Goal: Information Seeking & Learning: Check status

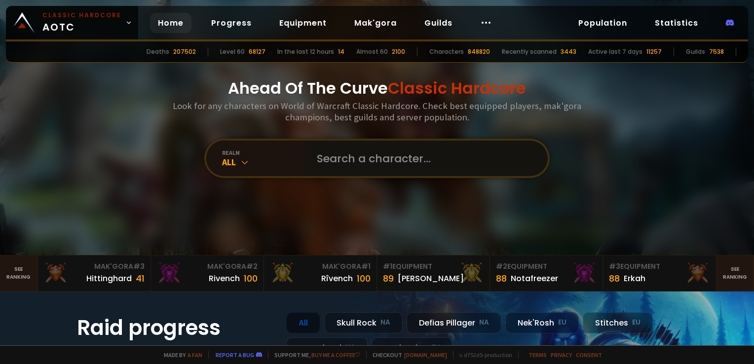
click at [359, 160] on input "text" at bounding box center [423, 159] width 225 height 36
click at [232, 160] on div "All" at bounding box center [263, 161] width 83 height 11
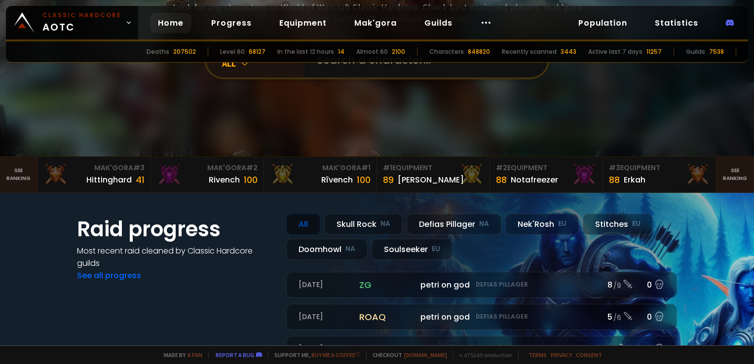
scroll to position [49, 0]
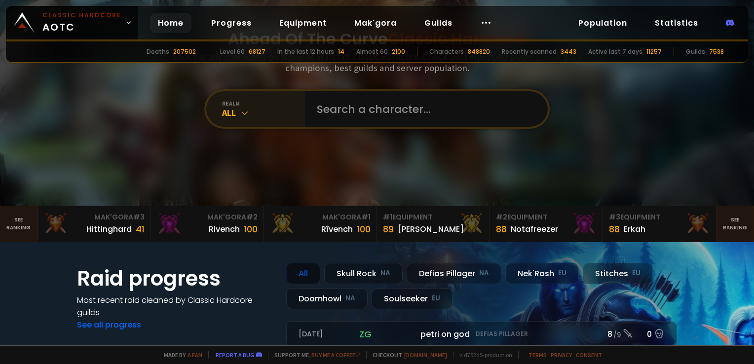
click at [236, 119] on div "realm All" at bounding box center [255, 109] width 99 height 36
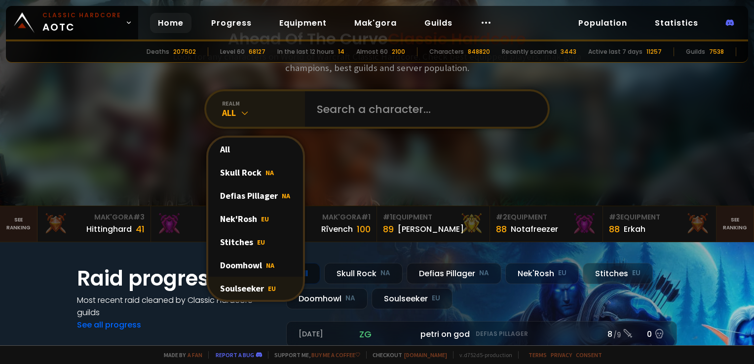
click at [245, 283] on div "Soulseeker EU" at bounding box center [255, 288] width 95 height 23
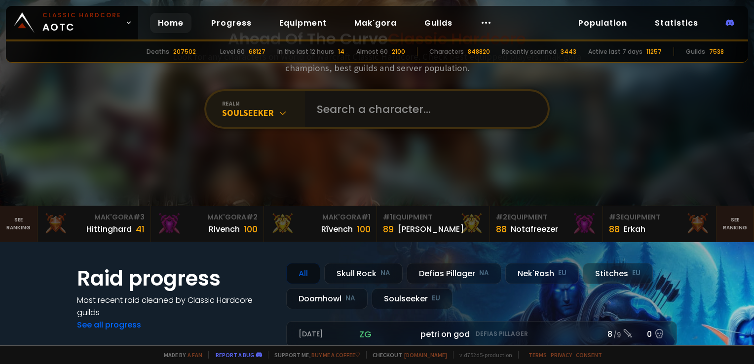
click at [343, 104] on input "text" at bounding box center [423, 109] width 225 height 36
type input "bibokoxberg"
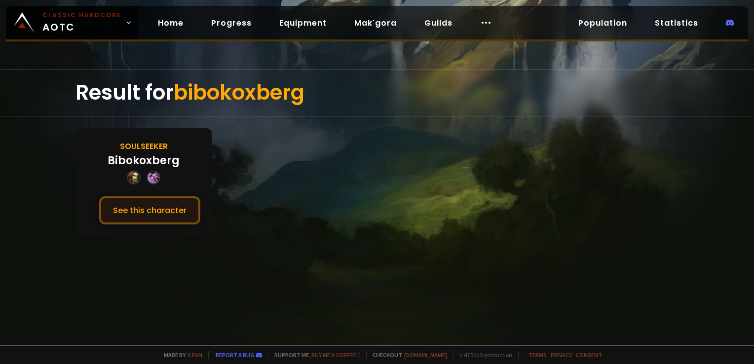
click at [145, 213] on button "See this character" at bounding box center [149, 210] width 101 height 28
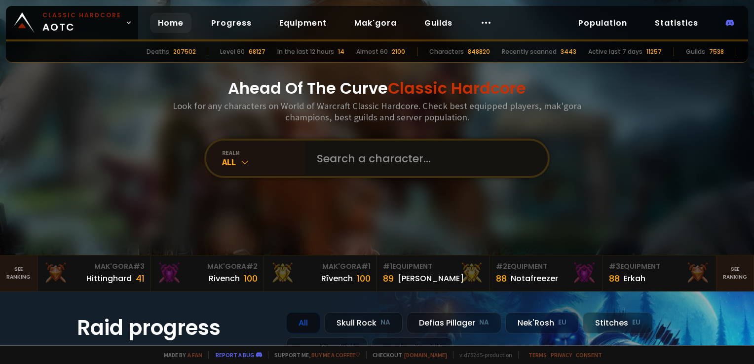
click at [332, 153] on input "text" at bounding box center [423, 159] width 225 height 36
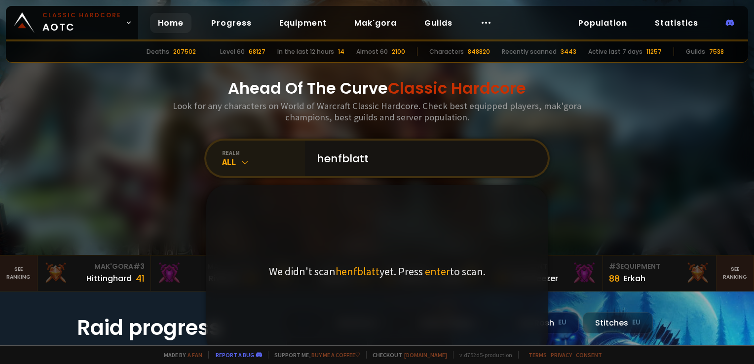
type input "henfblatt"
click at [240, 163] on icon at bounding box center [245, 162] width 10 height 10
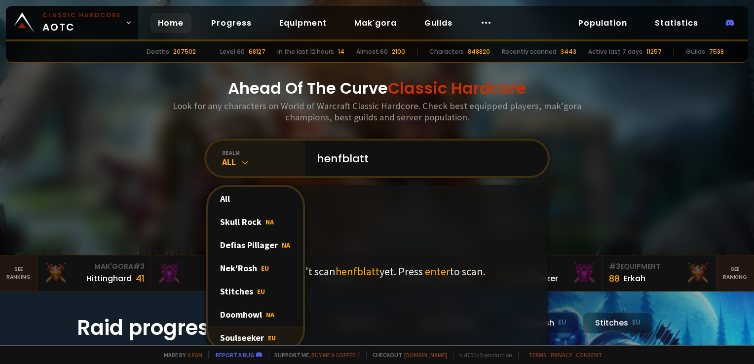
click at [244, 333] on div "Soulseeker EU" at bounding box center [255, 337] width 95 height 23
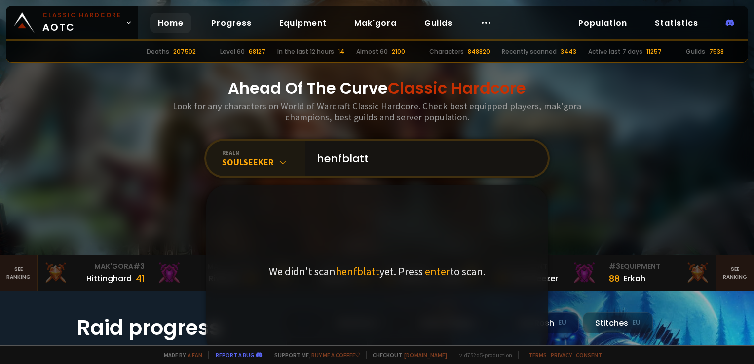
click at [419, 164] on input "henfblatt" at bounding box center [423, 159] width 225 height 36
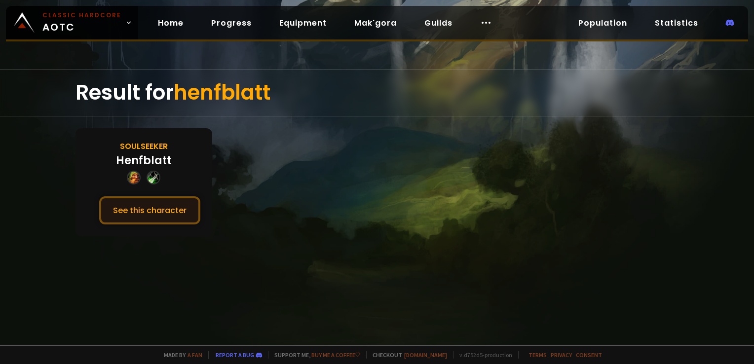
click at [151, 203] on button "See this character" at bounding box center [149, 210] width 101 height 28
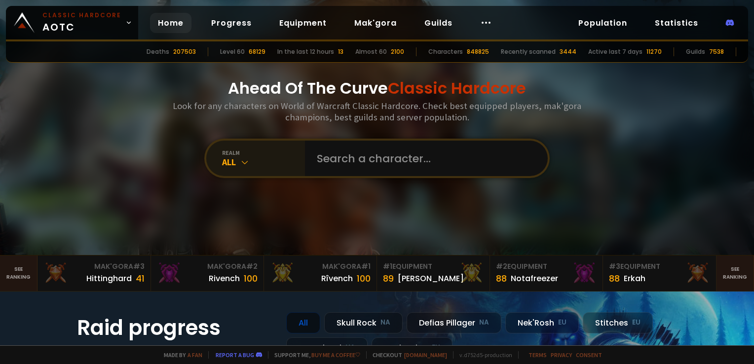
click at [240, 163] on icon at bounding box center [245, 162] width 10 height 10
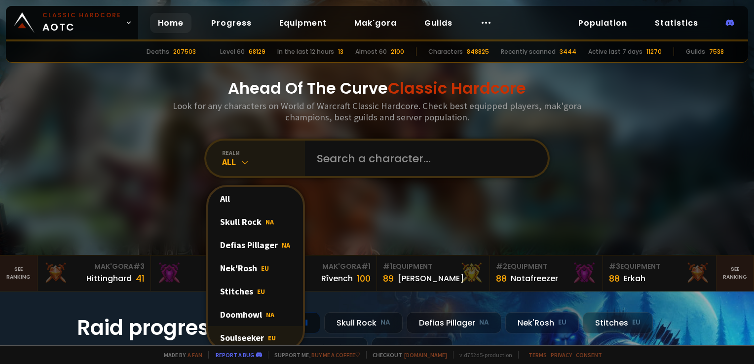
click at [253, 336] on div "Soulseeker EU" at bounding box center [255, 337] width 95 height 23
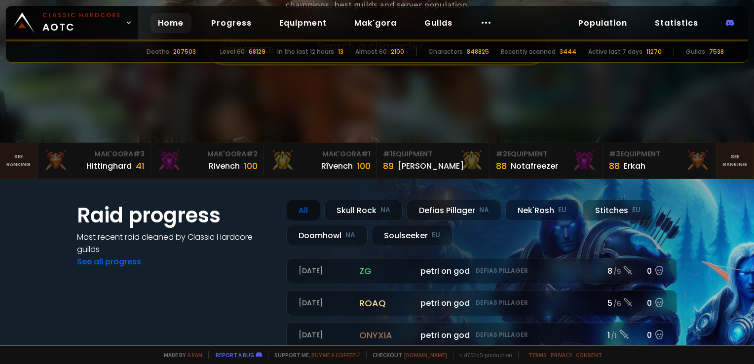
scroll to position [148, 0]
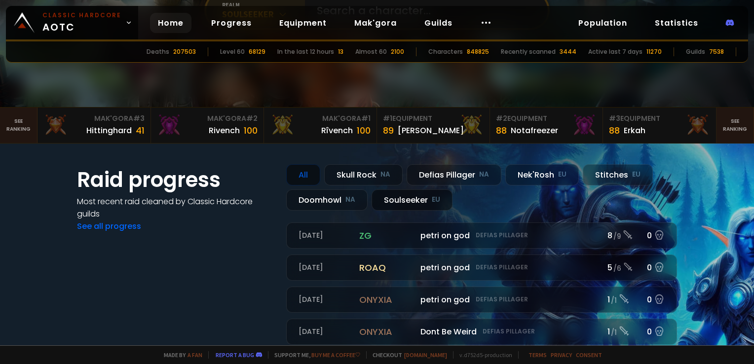
click at [406, 200] on div "Soulseeker EU" at bounding box center [411, 199] width 81 height 21
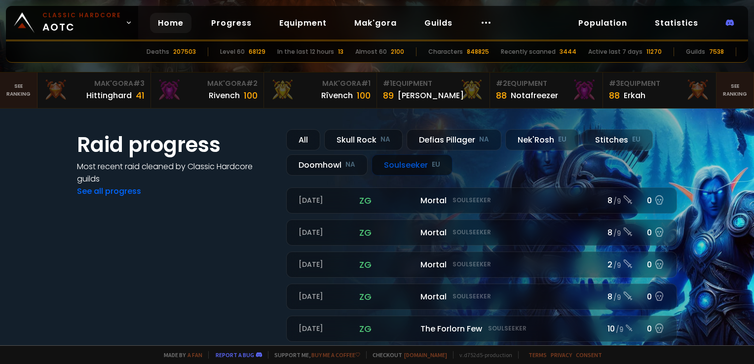
scroll to position [247, 0]
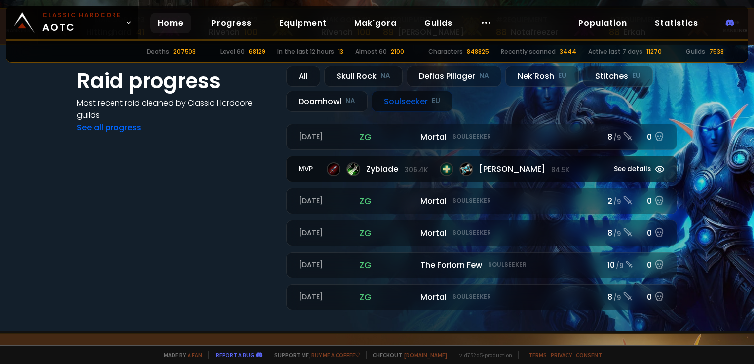
click at [404, 172] on small "306.4k" at bounding box center [416, 170] width 24 height 10
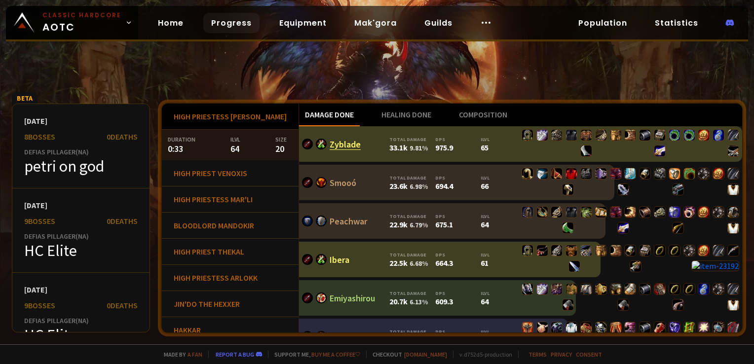
click at [329, 144] on link "Zyblade" at bounding box center [344, 144] width 31 height 11
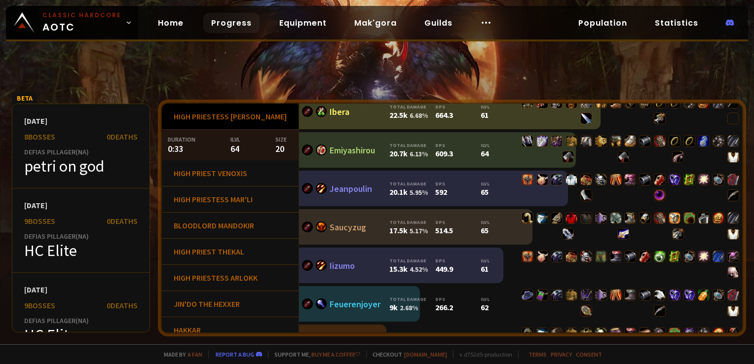
scroll to position [161, 0]
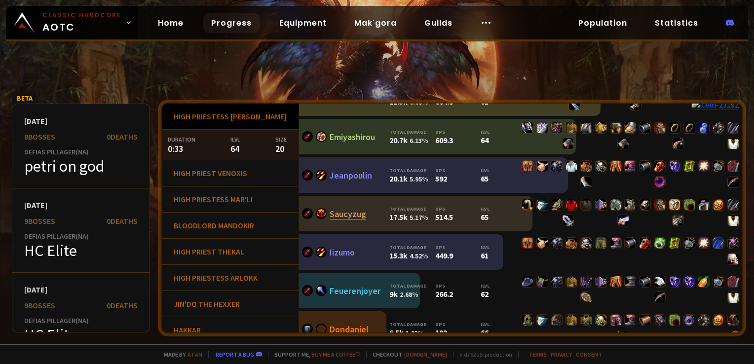
click at [329, 217] on link "Saucyzug" at bounding box center [347, 213] width 36 height 11
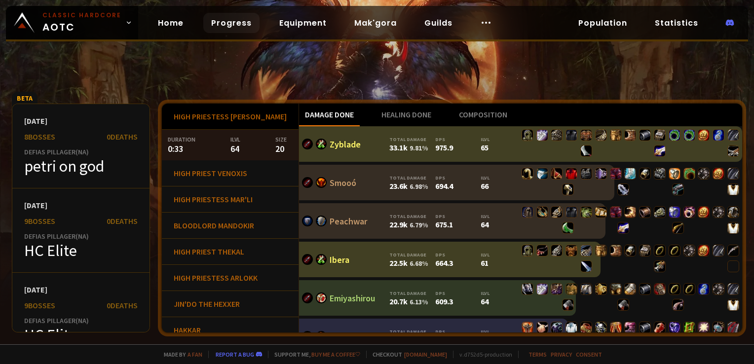
scroll to position [148, 0]
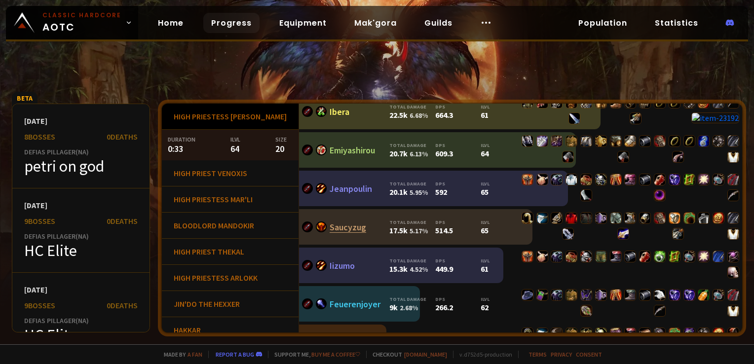
click at [329, 224] on link "Saucyzug" at bounding box center [347, 226] width 36 height 11
